Goal: Information Seeking & Learning: Compare options

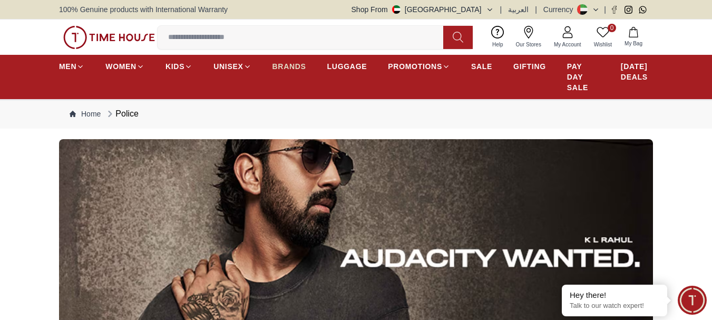
click at [286, 67] on span "BRANDS" at bounding box center [289, 66] width 34 height 11
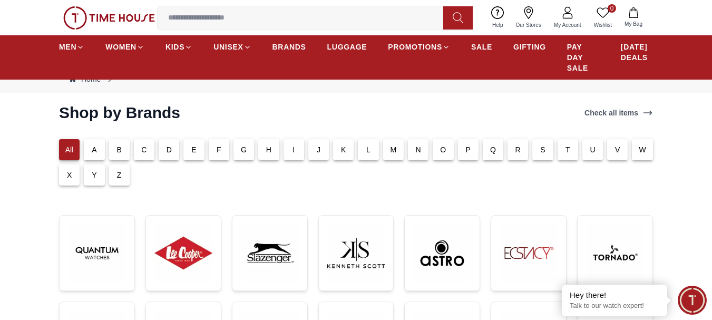
scroll to position [105, 0]
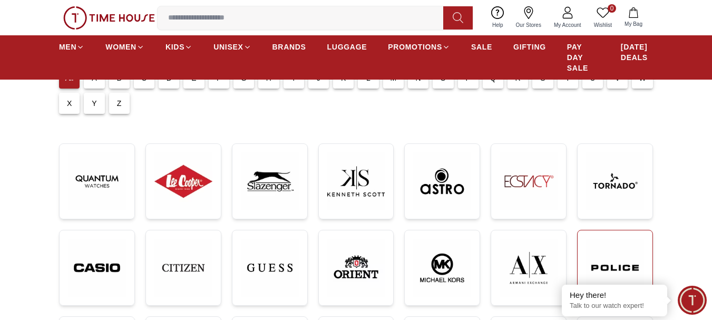
click at [604, 255] on img at bounding box center [615, 268] width 58 height 58
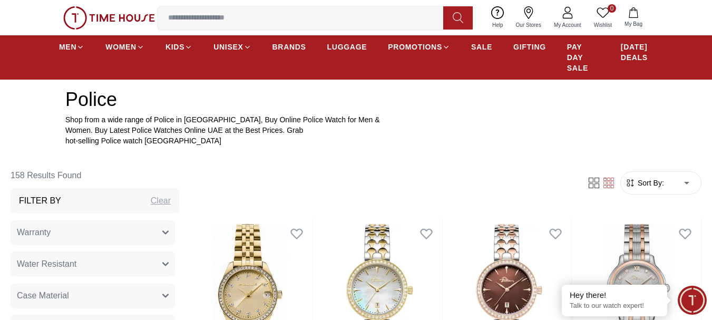
scroll to position [422, 0]
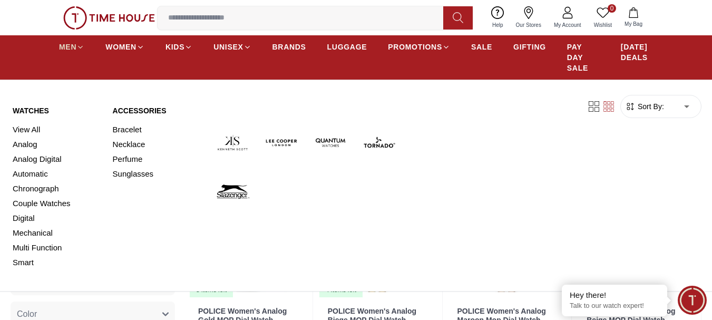
click at [72, 46] on span "MEN" at bounding box center [67, 47] width 17 height 11
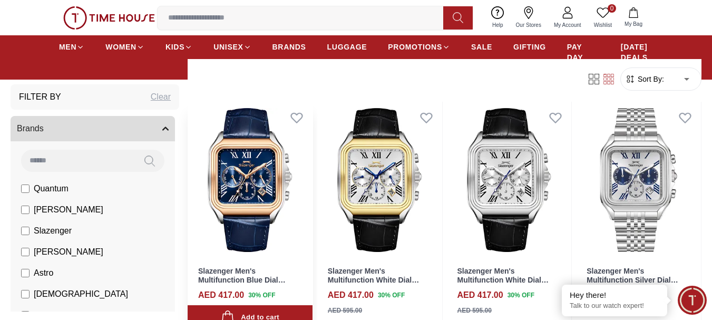
scroll to position [580, 0]
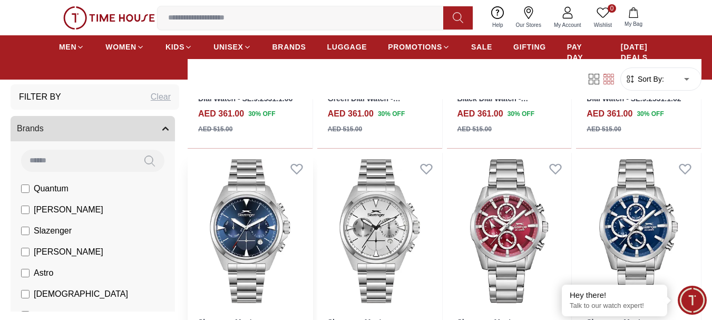
scroll to position [1212, 0]
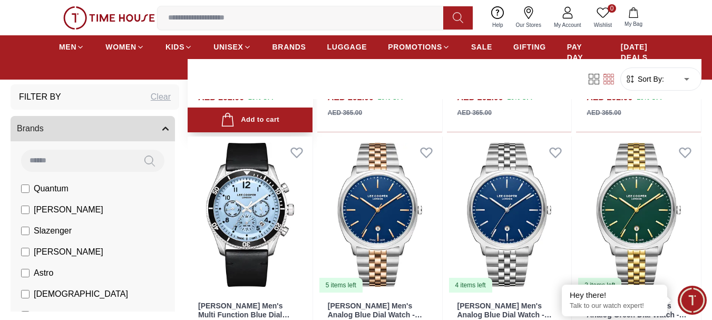
scroll to position [3320, 0]
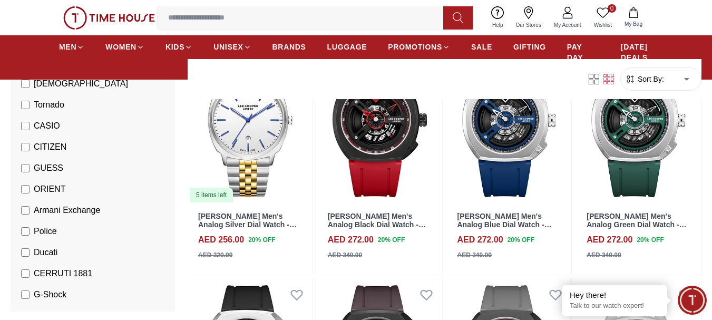
scroll to position [211, 0]
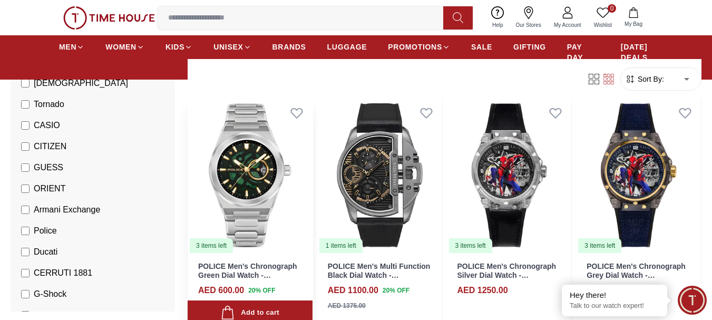
scroll to position [580, 0]
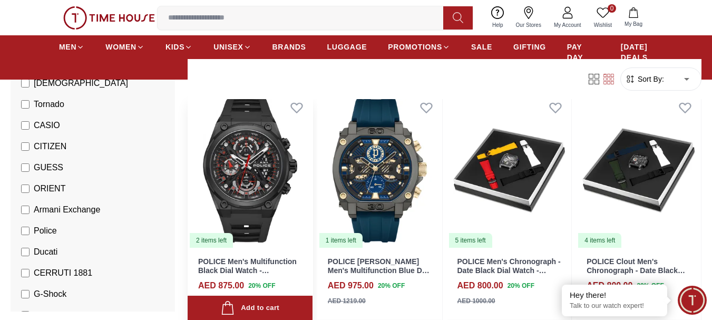
scroll to position [1054, 0]
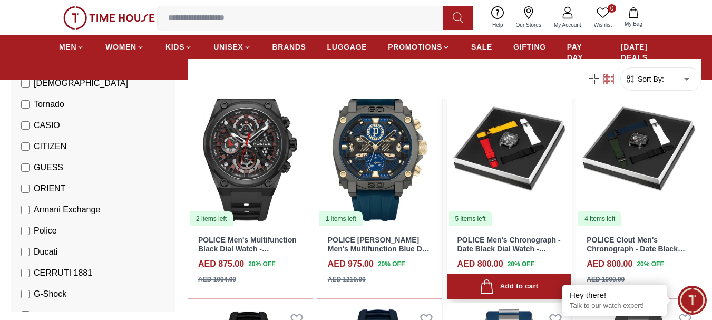
click at [513, 152] on img at bounding box center [509, 148] width 125 height 157
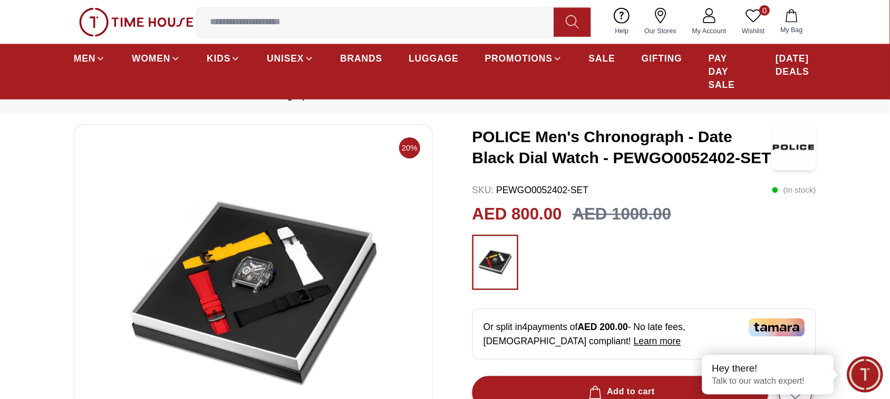
scroll to position [53, 0]
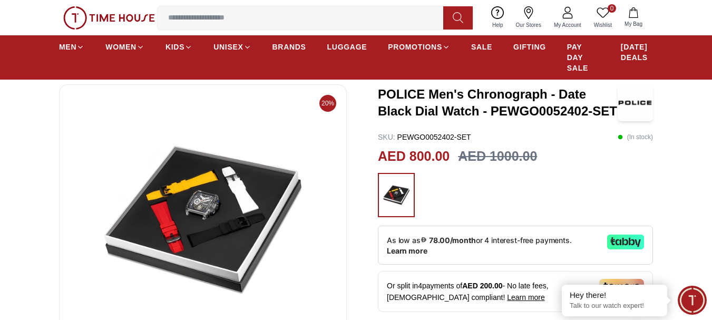
click at [199, 222] on img at bounding box center [203, 219] width 270 height 253
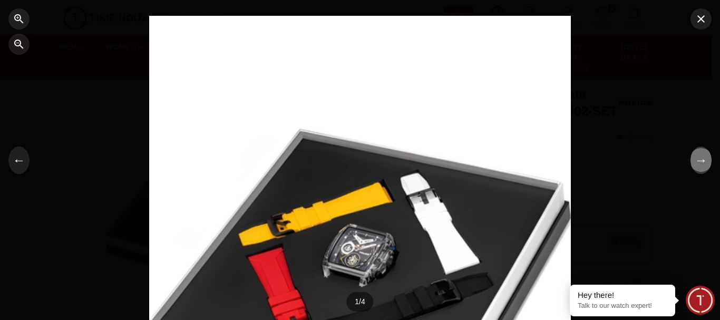
click at [702, 161] on button "→" at bounding box center [700, 160] width 21 height 27
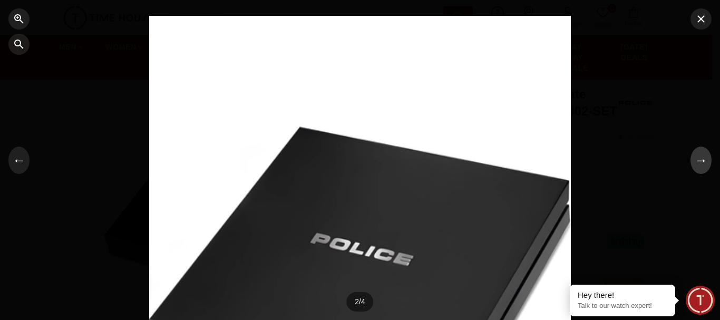
click at [702, 161] on button "→" at bounding box center [700, 160] width 21 height 27
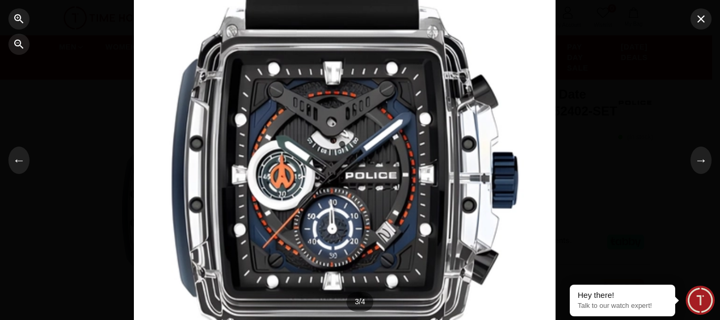
drag, startPoint x: 456, startPoint y: 213, endPoint x: 441, endPoint y: 125, distance: 89.8
click at [441, 125] on div at bounding box center [345, 71] width 422 height 288
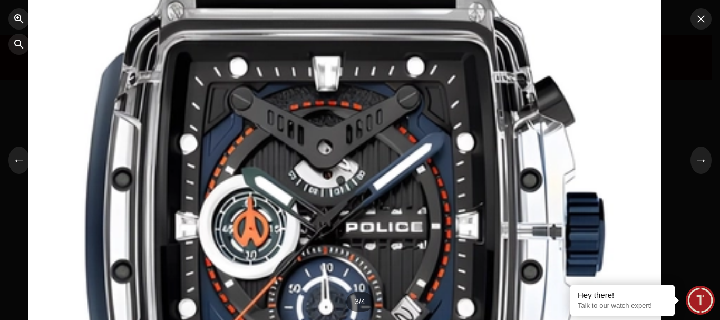
click at [438, 126] on div at bounding box center [344, 72] width 632 height 432
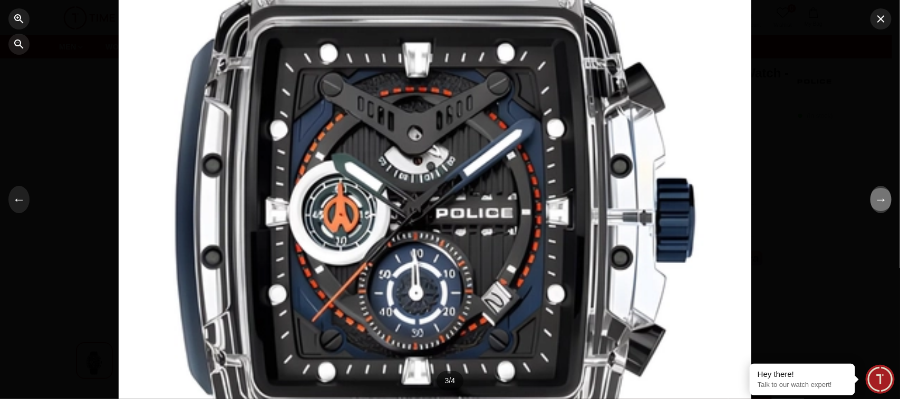
click at [711, 207] on button "→" at bounding box center [880, 199] width 21 height 27
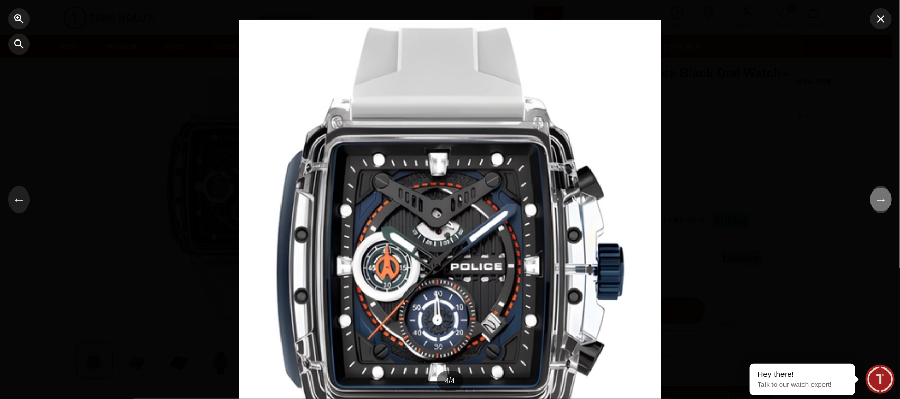
click at [711, 196] on button "→" at bounding box center [880, 199] width 21 height 27
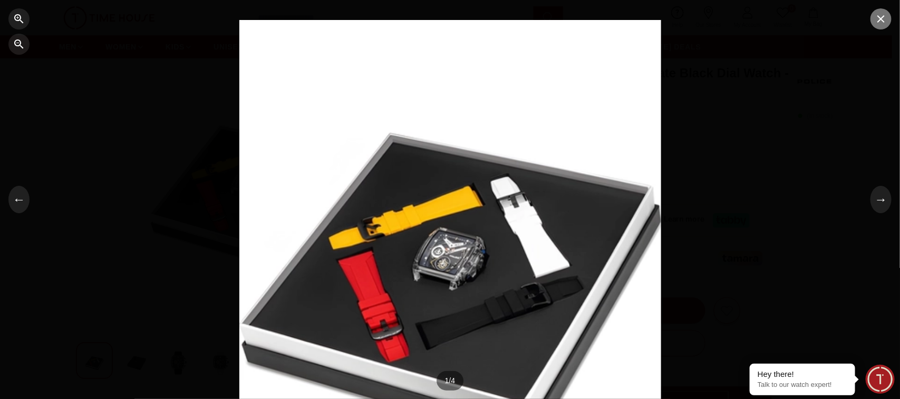
click at [711, 19] on icon "button" at bounding box center [880, 18] width 7 height 7
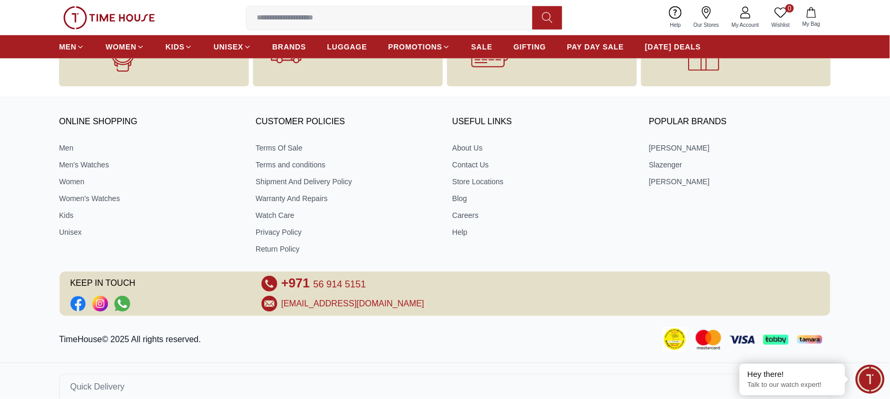
scroll to position [1463, 0]
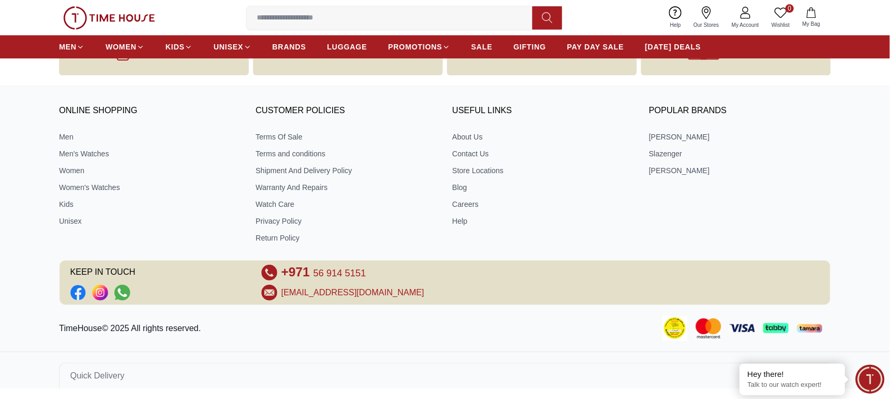
scroll to position [1078, 0]
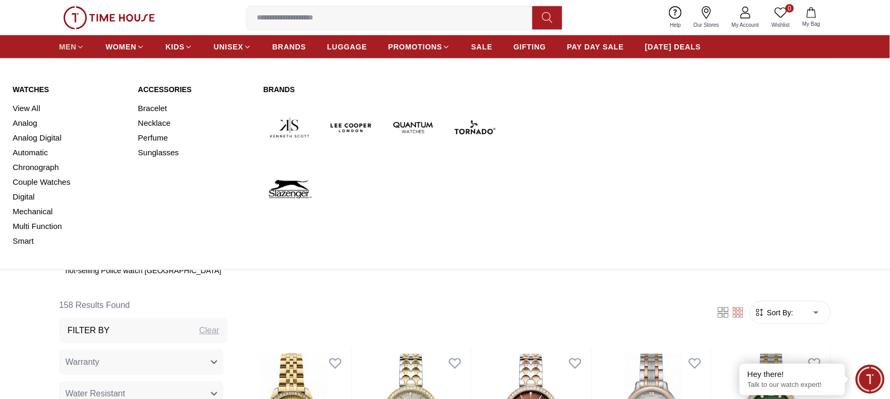
click at [67, 43] on span "MEN" at bounding box center [67, 47] width 17 height 11
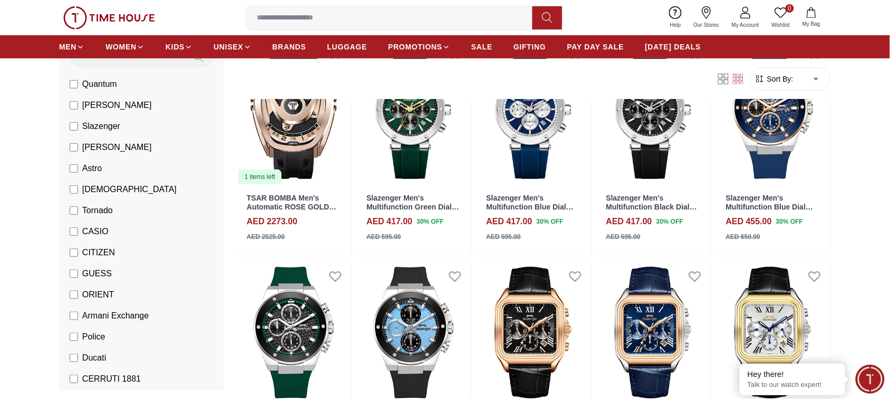
scroll to position [132, 0]
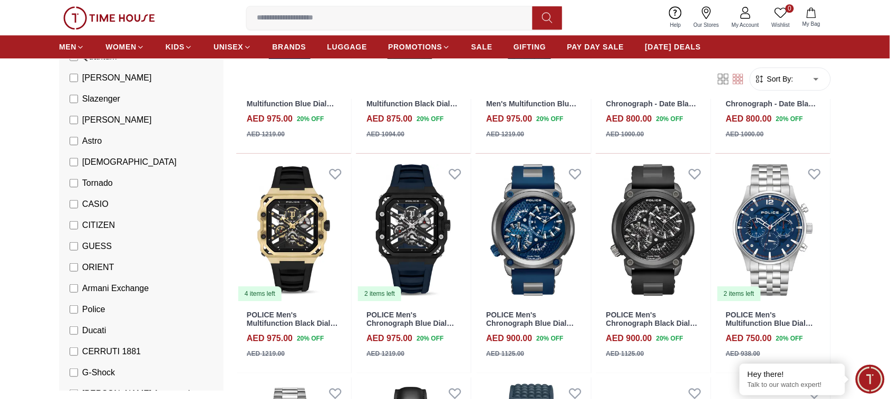
scroll to position [922, 0]
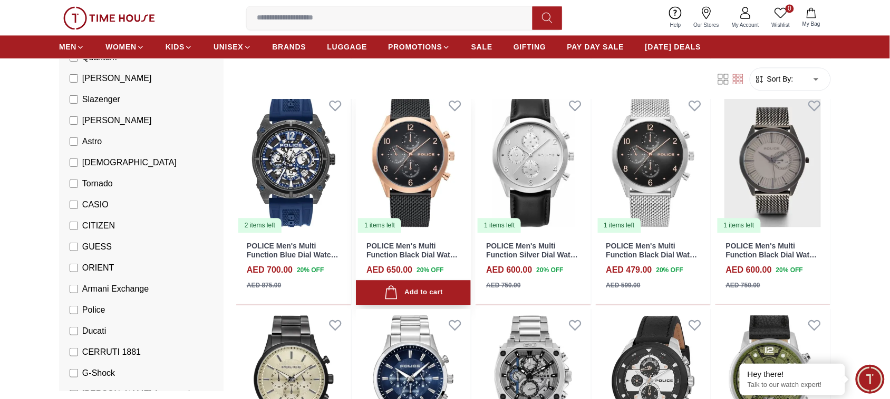
scroll to position [1845, 0]
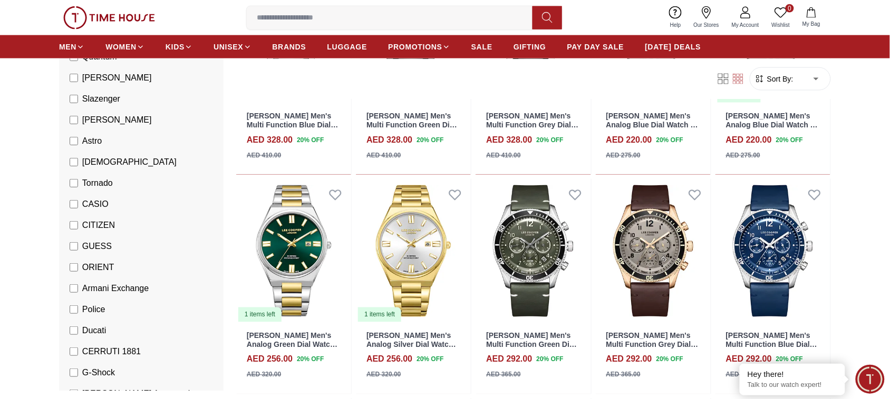
scroll to position [461, 0]
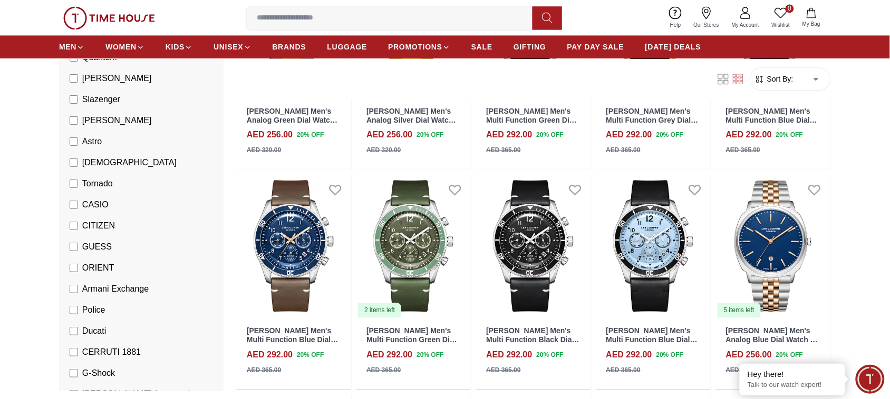
scroll to position [725, 0]
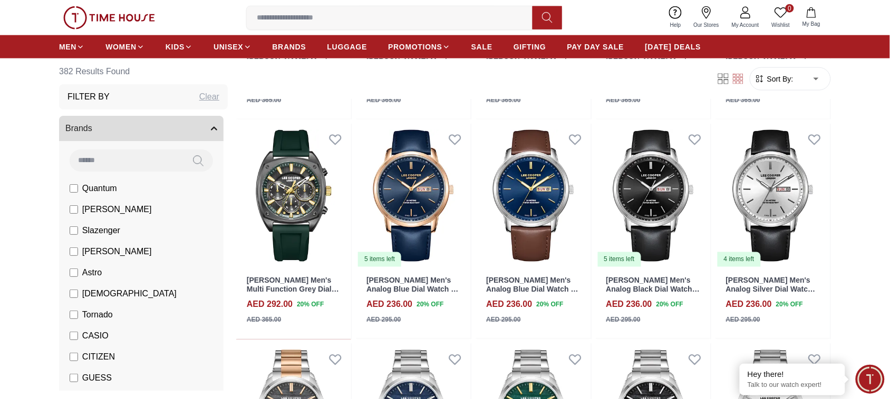
scroll to position [1581, 0]
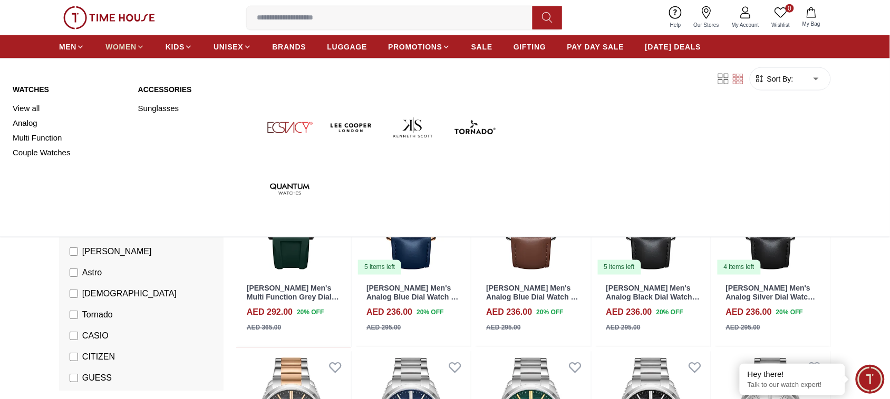
click at [128, 49] on span "WOMEN" at bounding box center [120, 47] width 31 height 11
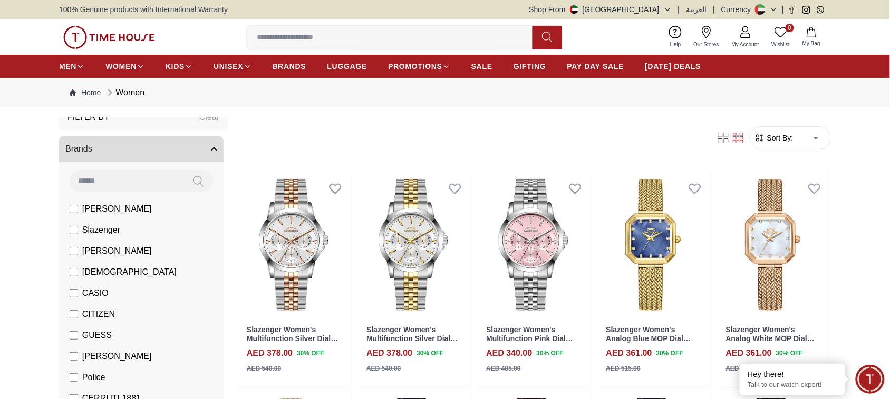
scroll to position [66, 0]
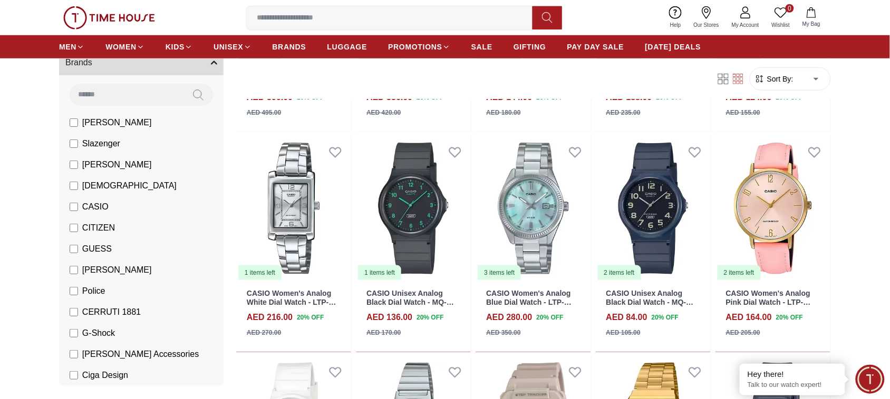
scroll to position [264, 0]
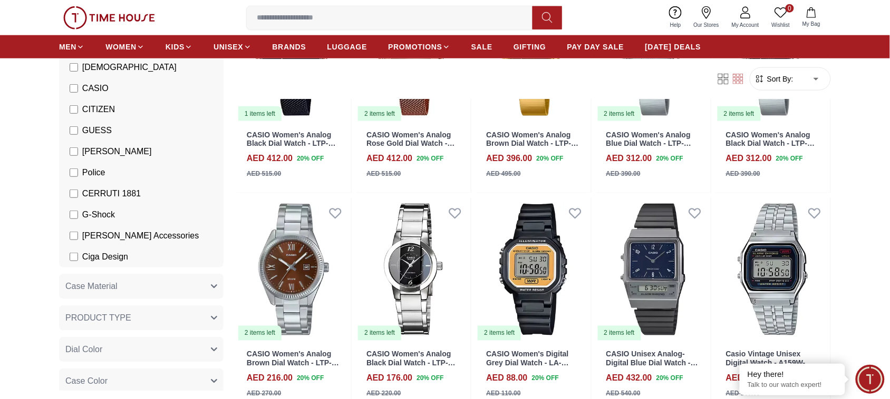
scroll to position [198, 0]
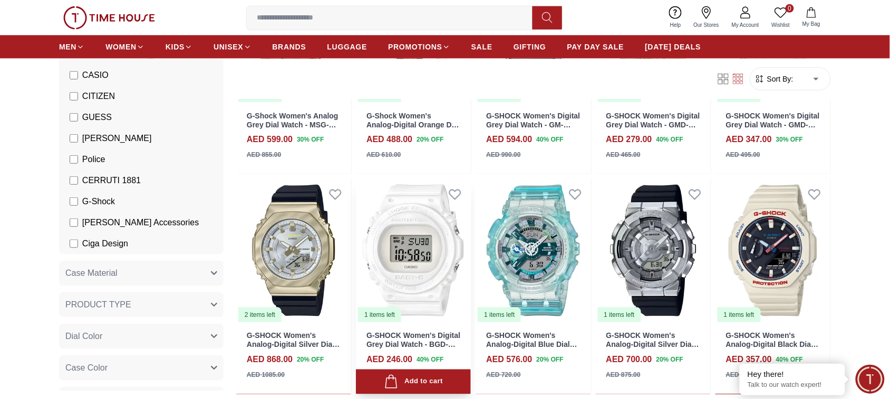
scroll to position [198, 0]
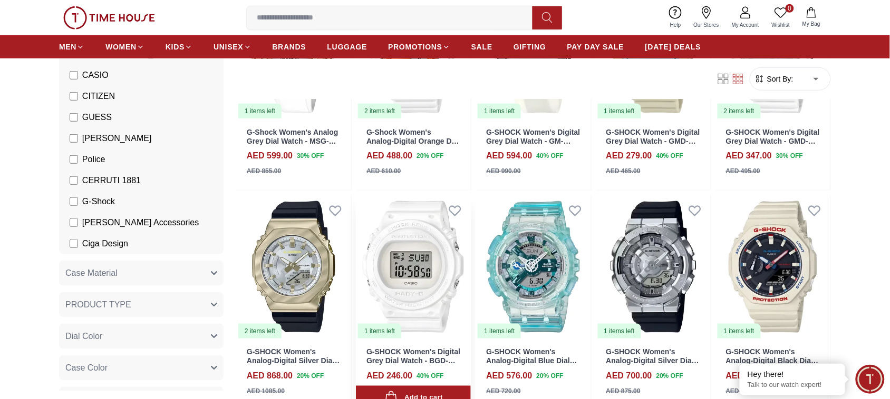
click at [415, 283] on img at bounding box center [413, 267] width 115 height 144
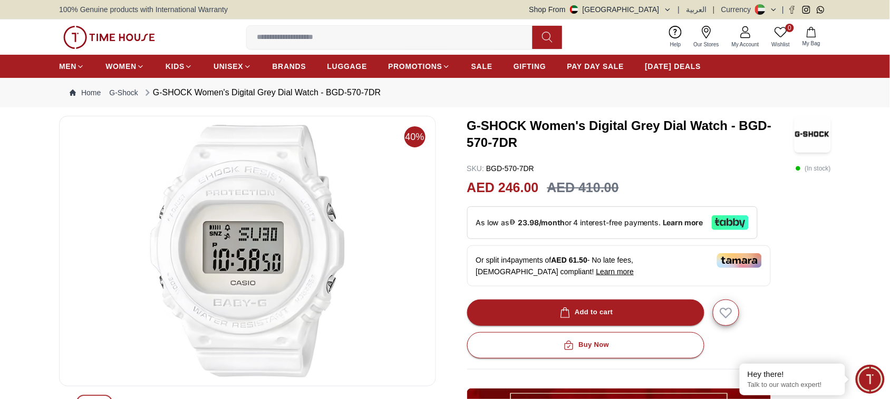
scroll to position [66, 0]
